Goal: Task Accomplishment & Management: Use online tool/utility

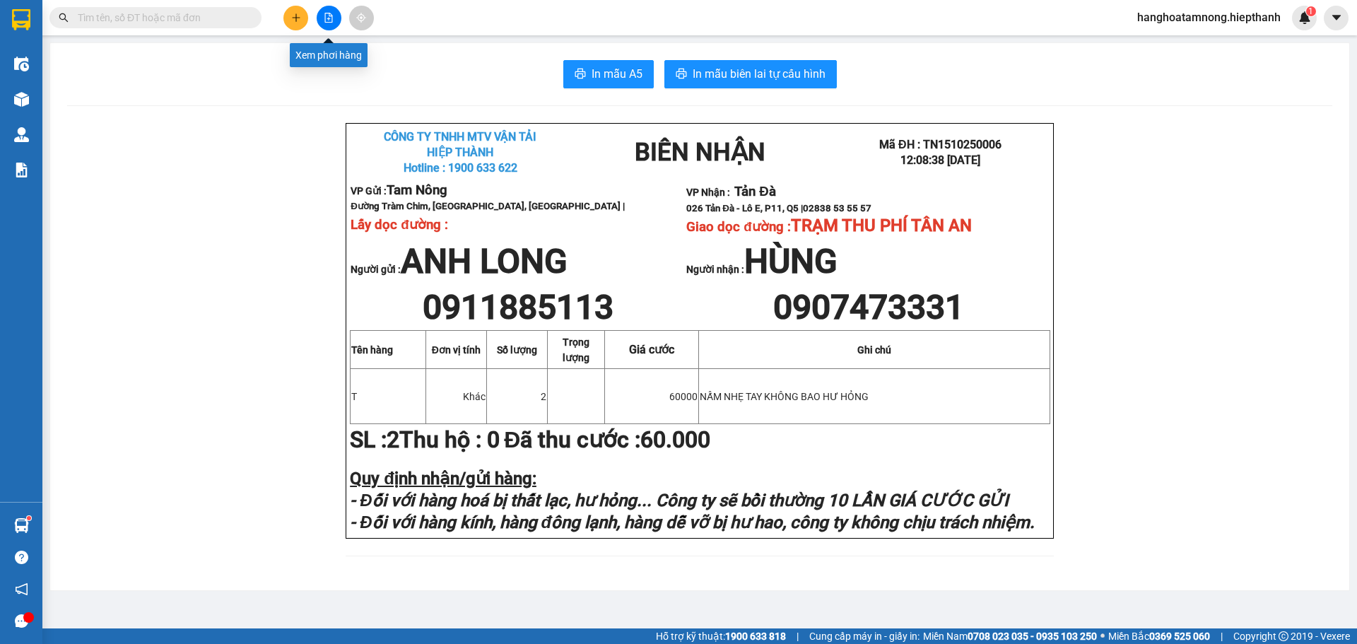
click at [329, 16] on icon "file-add" at bounding box center [329, 18] width 8 height 10
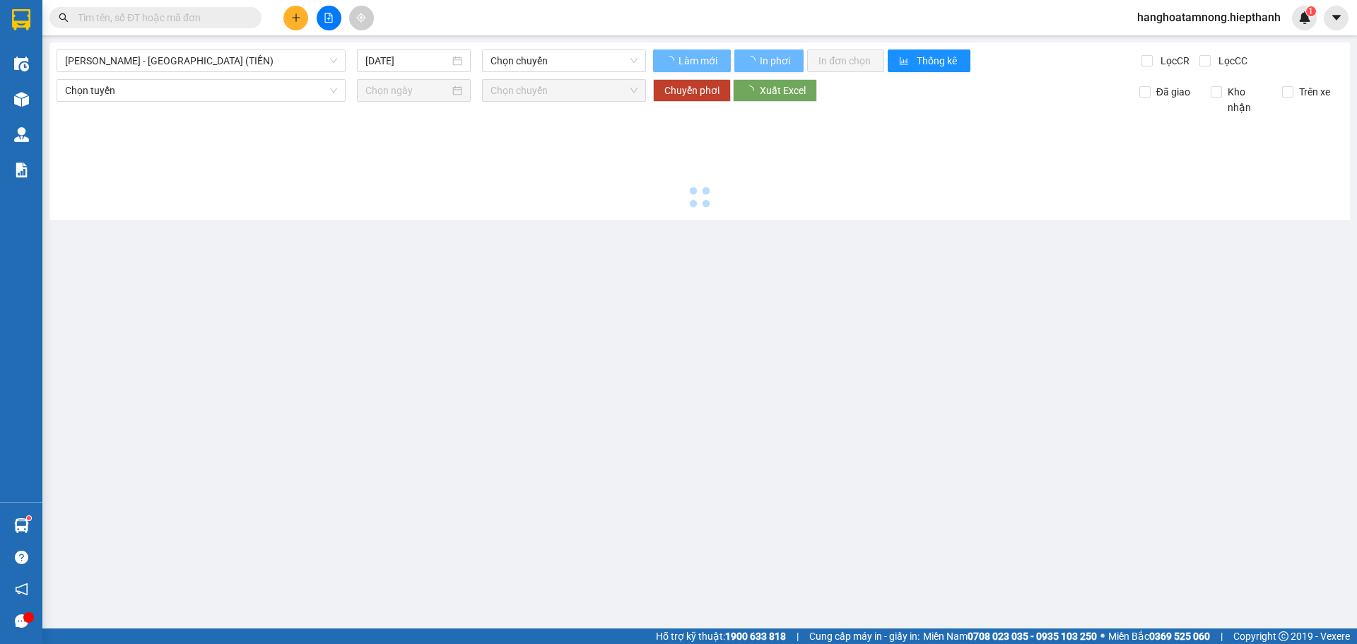
click at [235, 76] on div "[GEOGRAPHIC_DATA] - [GEOGRAPHIC_DATA] (TIỀN) [DATE] Chọn chuyến Làm mới In phơi…" at bounding box center [699, 130] width 1301 height 177
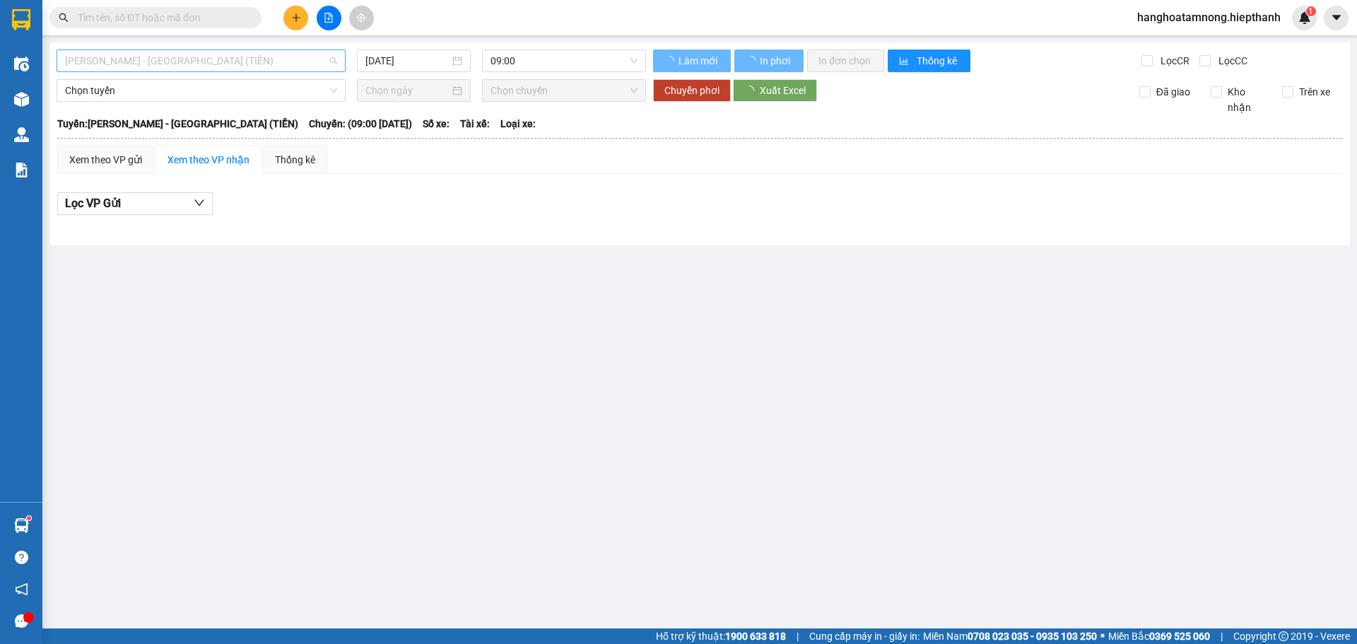
click at [235, 70] on span "[PERSON_NAME] - [GEOGRAPHIC_DATA] (TIỀN)" at bounding box center [201, 60] width 272 height 21
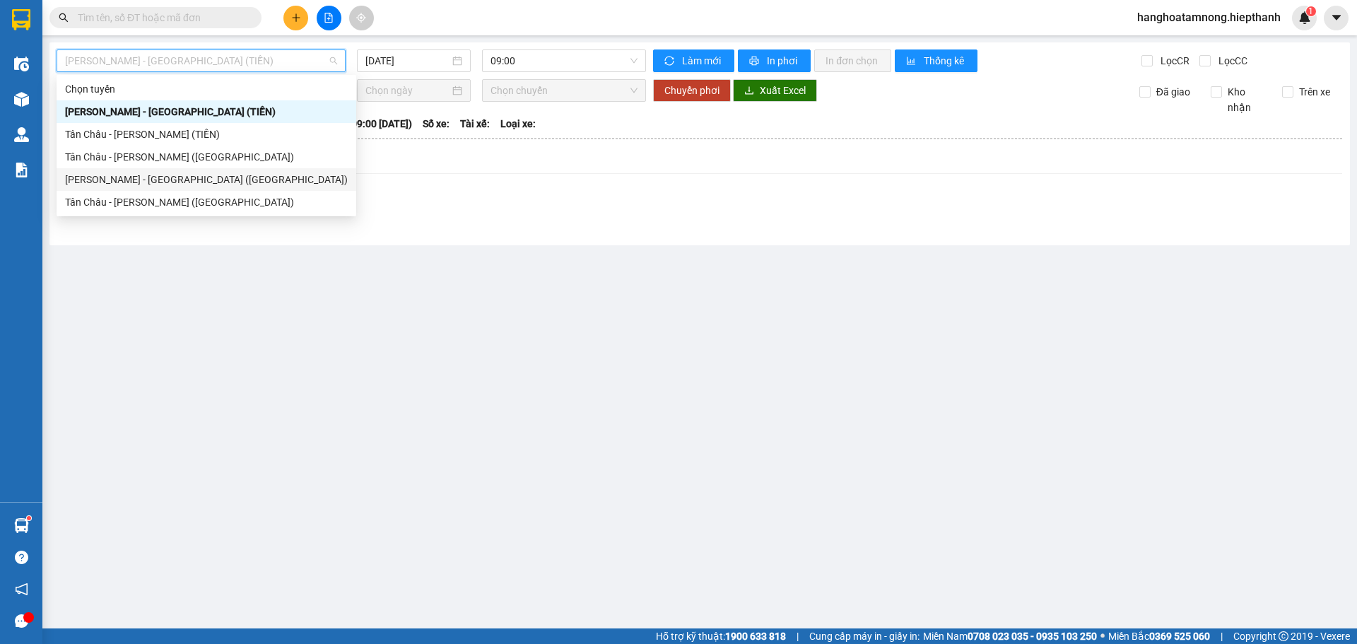
click at [187, 174] on div "[PERSON_NAME] - [GEOGRAPHIC_DATA] ([GEOGRAPHIC_DATA])" at bounding box center [206, 180] width 283 height 16
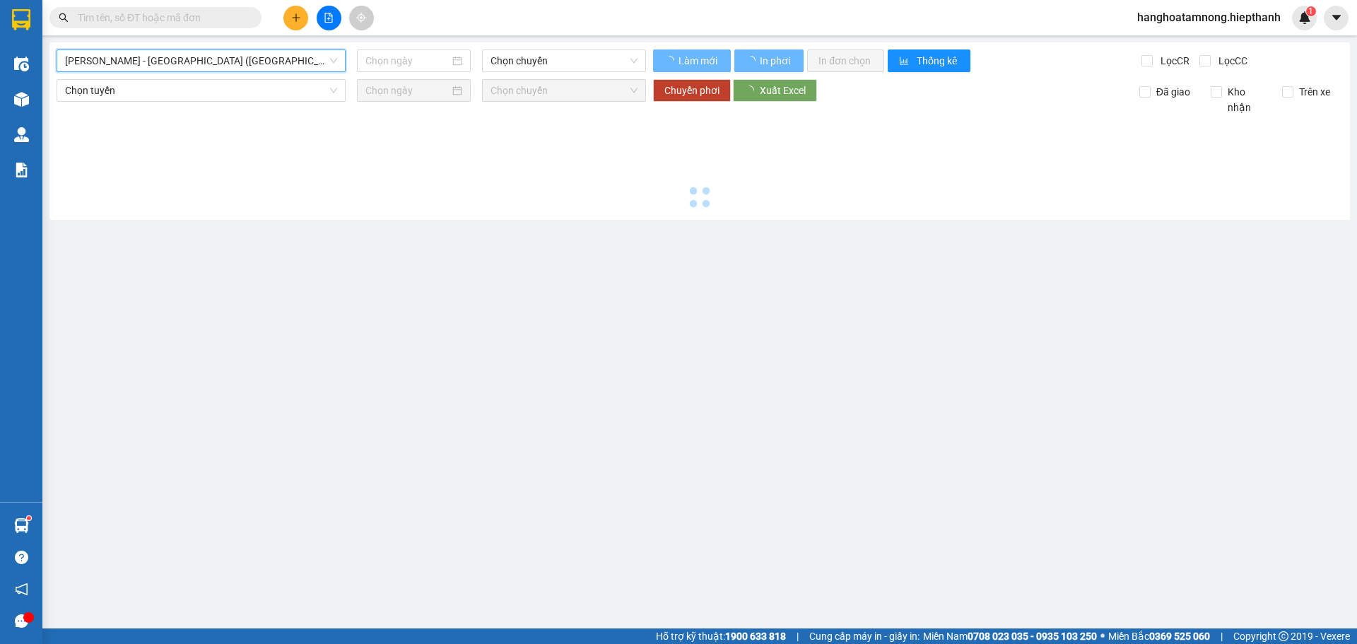
type input "[DATE]"
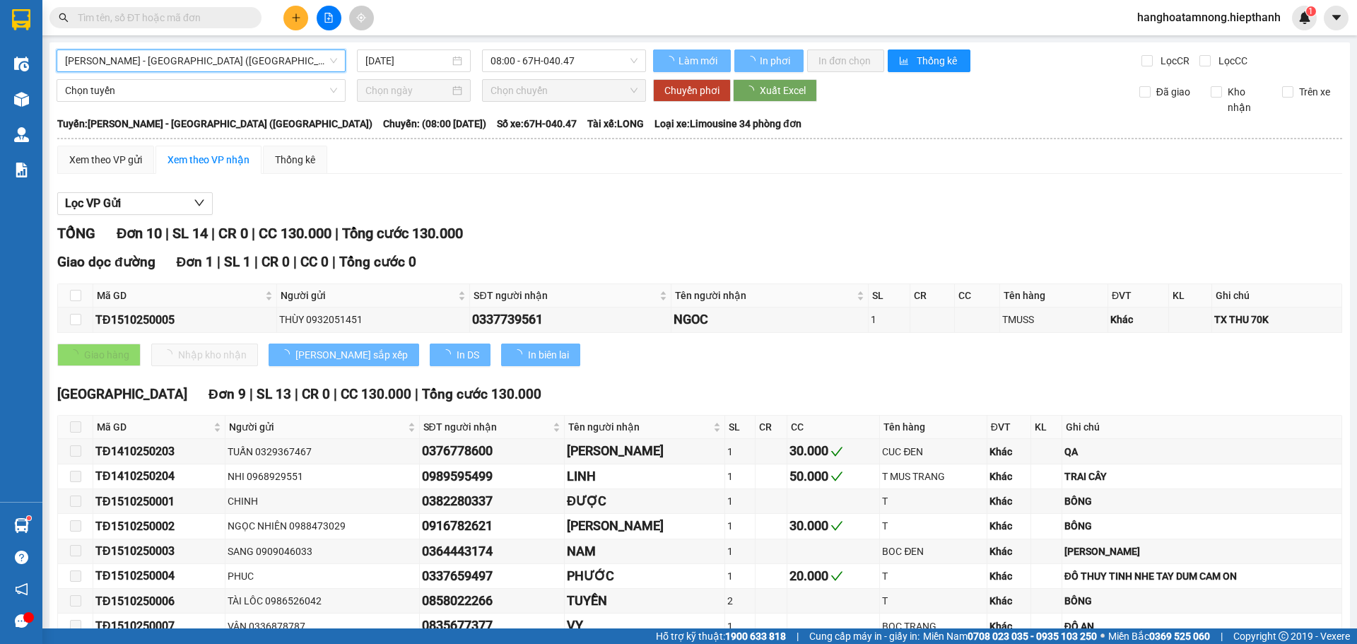
click at [499, 74] on div "[GEOGRAPHIC_DATA] - [GEOGRAPHIC_DATA] (Giường) [GEOGRAPHIC_DATA] - [GEOGRAPHIC_…" at bounding box center [699, 385] width 1301 height 687
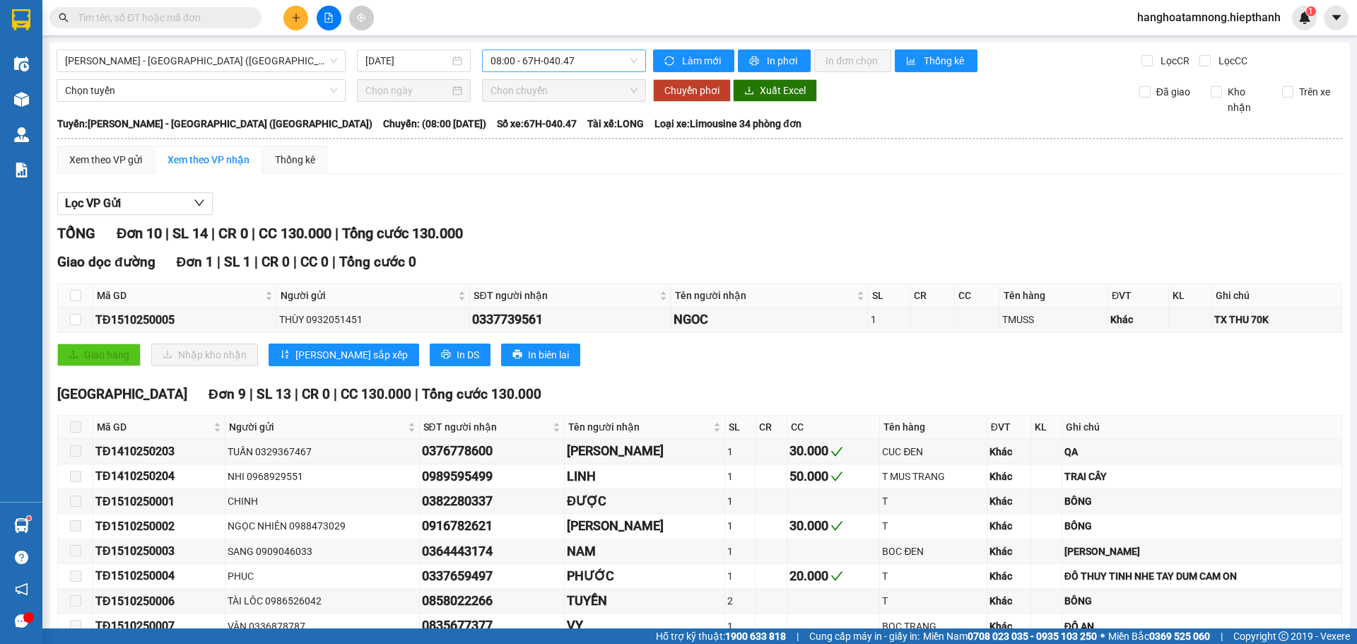
click at [517, 66] on span "08:00 - 67H-040.47" at bounding box center [564, 60] width 147 height 21
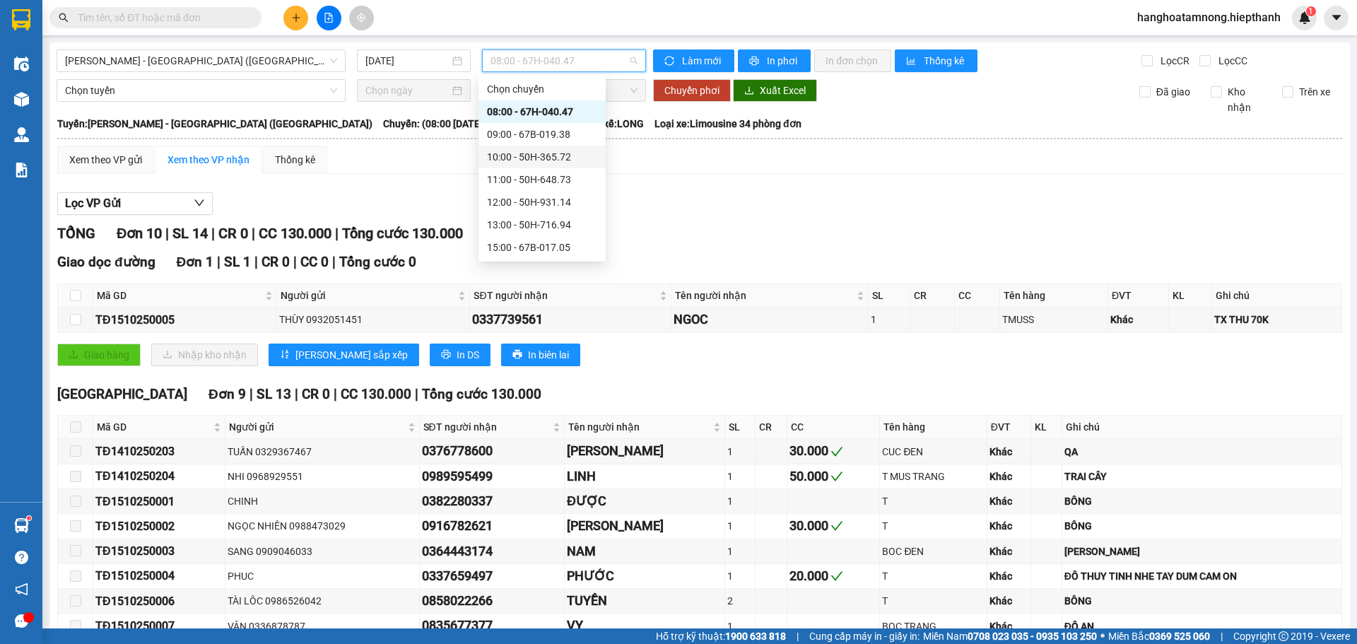
click at [548, 154] on div "10:00 - 50H-365.72" at bounding box center [542, 157] width 110 height 16
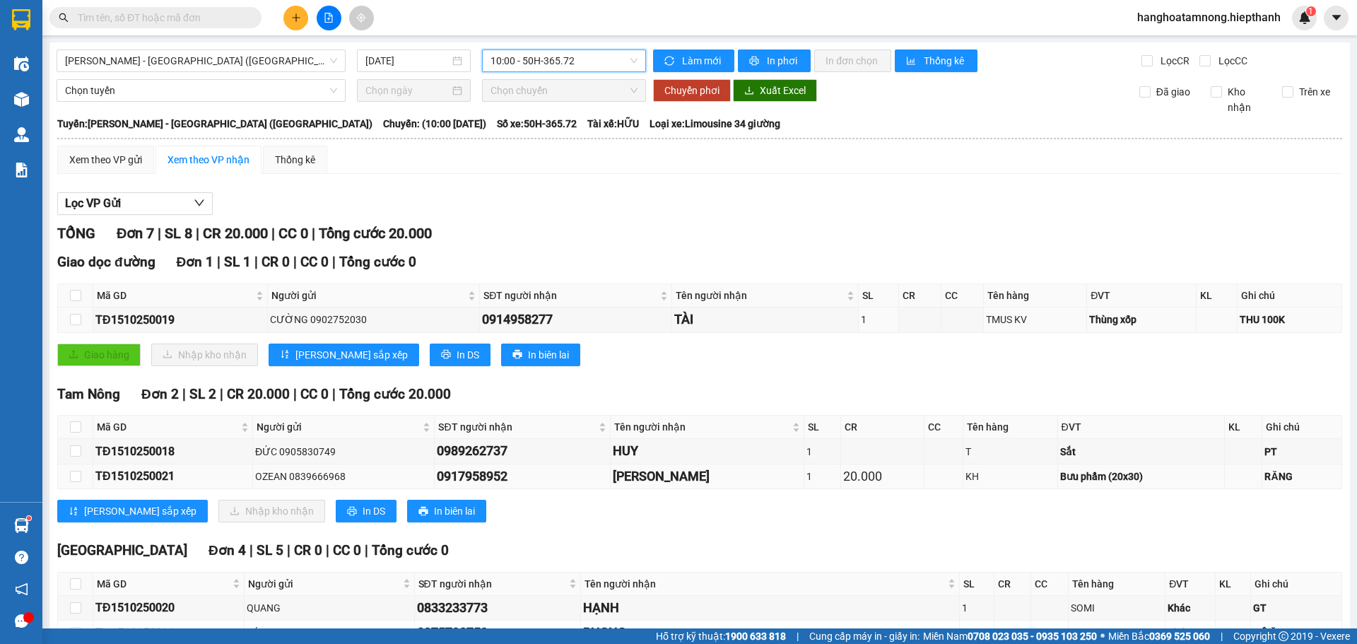
scroll to position [140, 0]
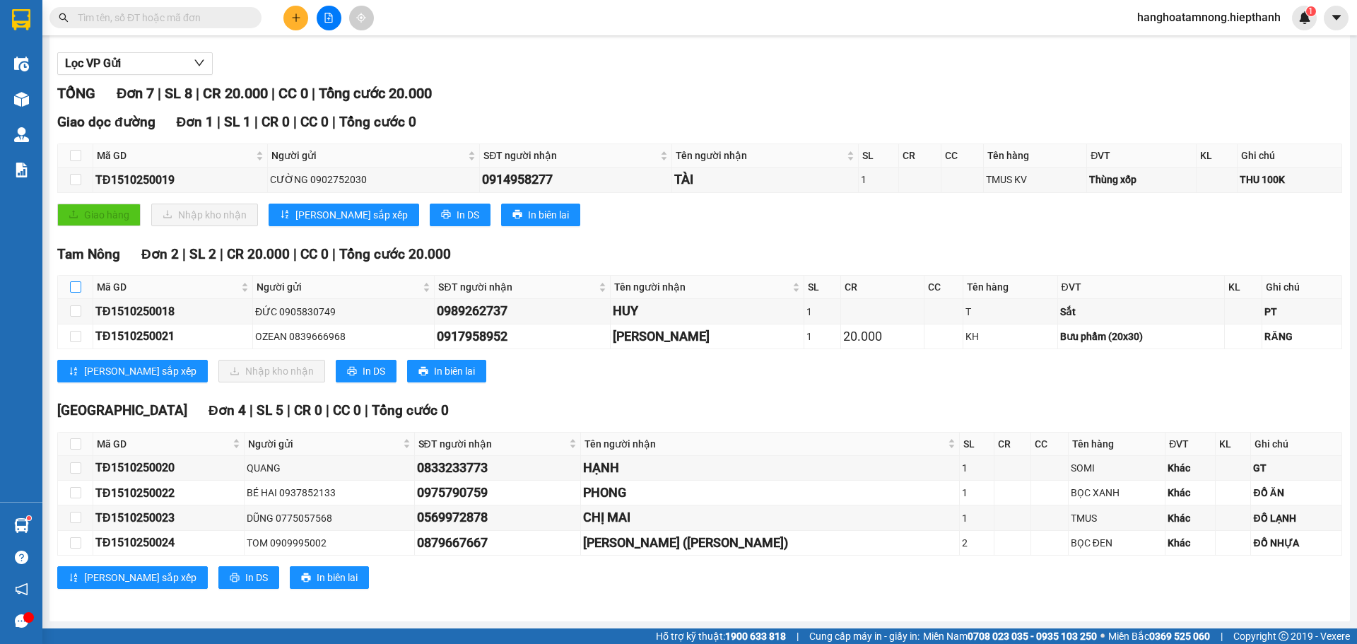
click at [76, 286] on input "checkbox" at bounding box center [75, 286] width 11 height 11
checkbox input "true"
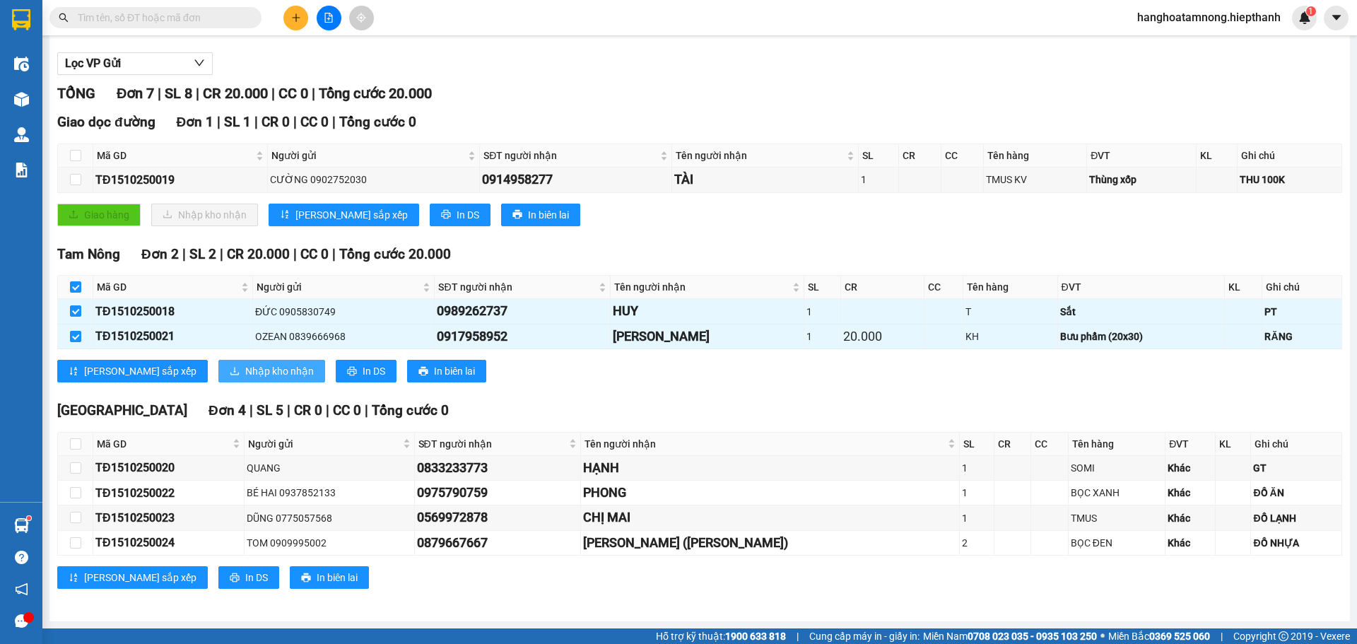
click at [230, 371] on icon "download" at bounding box center [234, 371] width 8 height 8
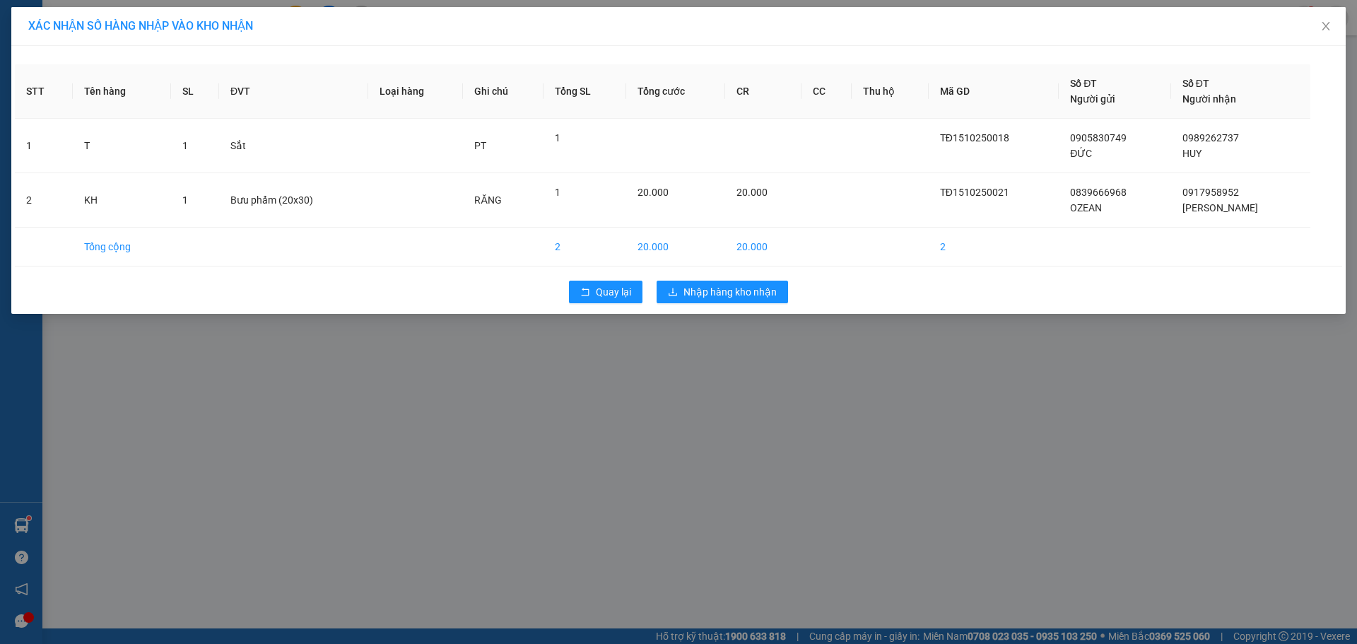
click at [715, 276] on div "Quay lại Nhập hàng kho nhận" at bounding box center [679, 292] width 1328 height 37
click at [712, 291] on span "Nhập hàng kho nhận" at bounding box center [730, 292] width 93 height 16
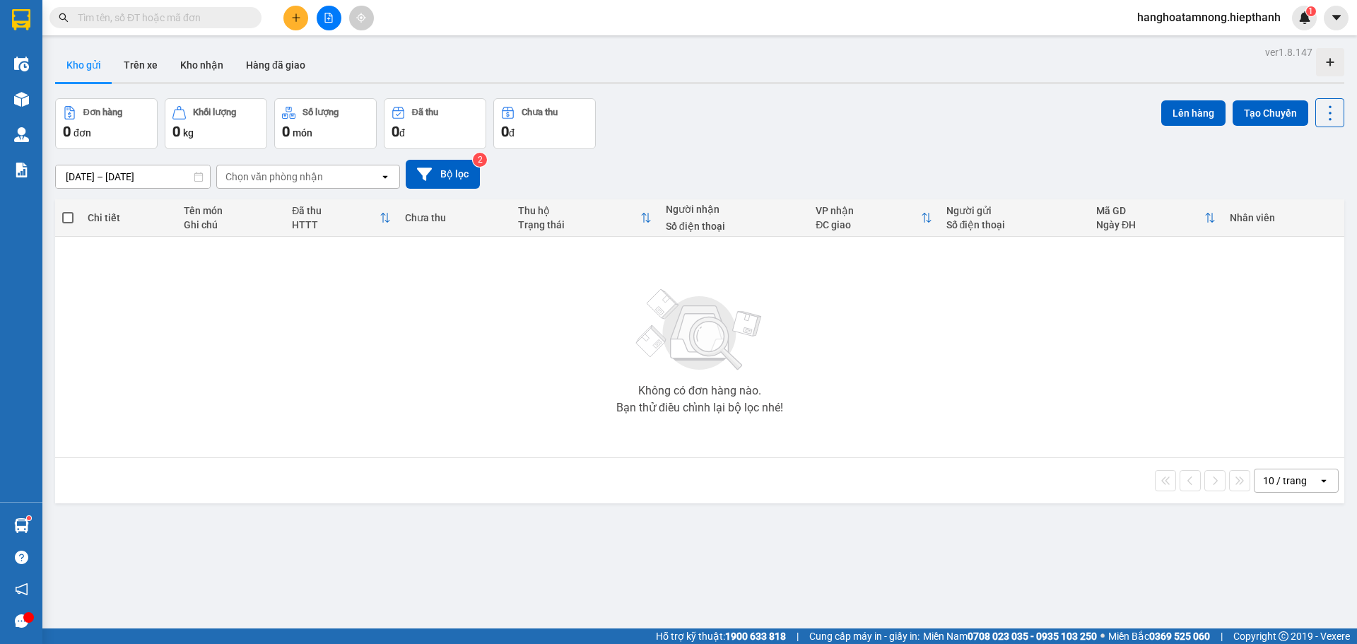
click at [215, 18] on input "text" at bounding box center [161, 18] width 167 height 16
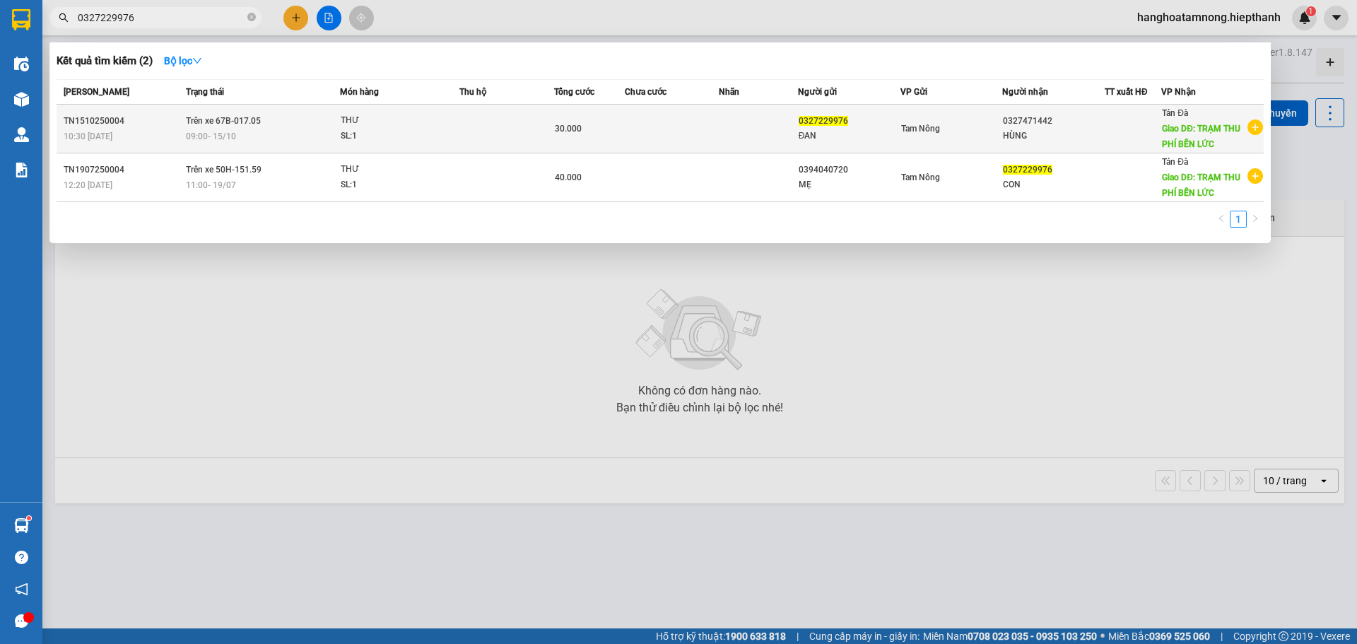
type input "0327229976"
click at [563, 127] on span "30.000" at bounding box center [568, 129] width 27 height 10
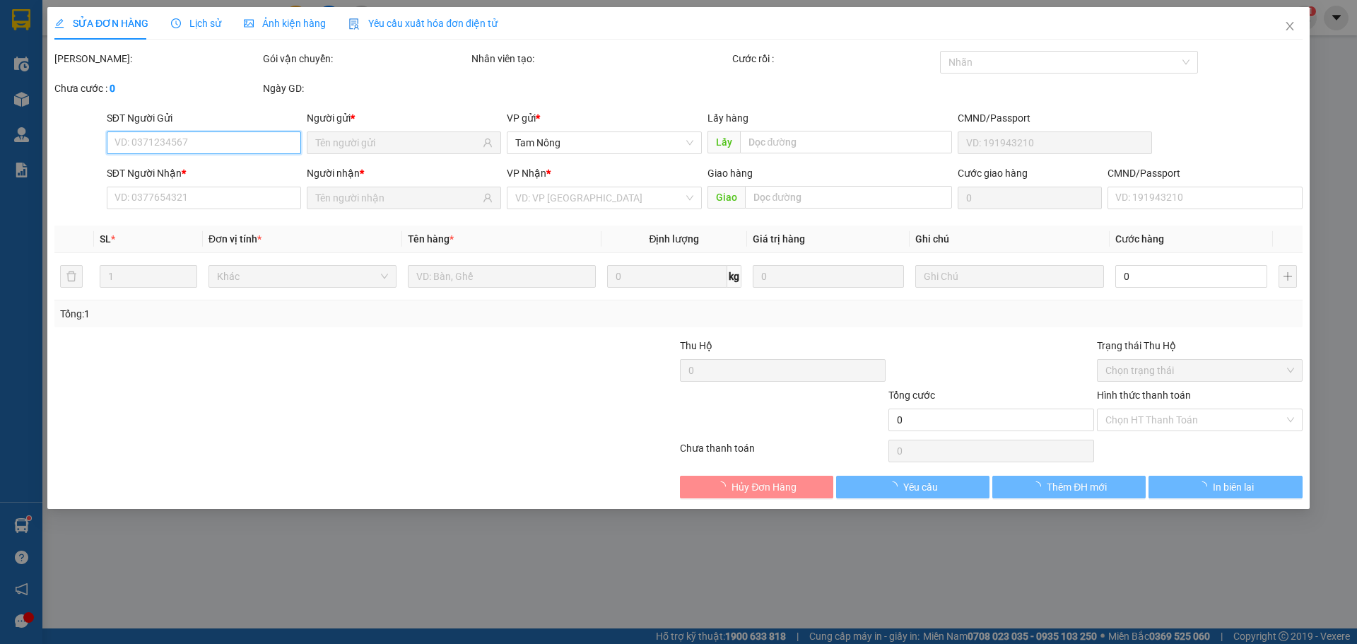
type input "0327229976"
type input "0327471442"
type input "TRẠM THU PHÍ BẾN LỨC"
type input "30.000"
